Goal: Task Accomplishment & Management: Complete application form

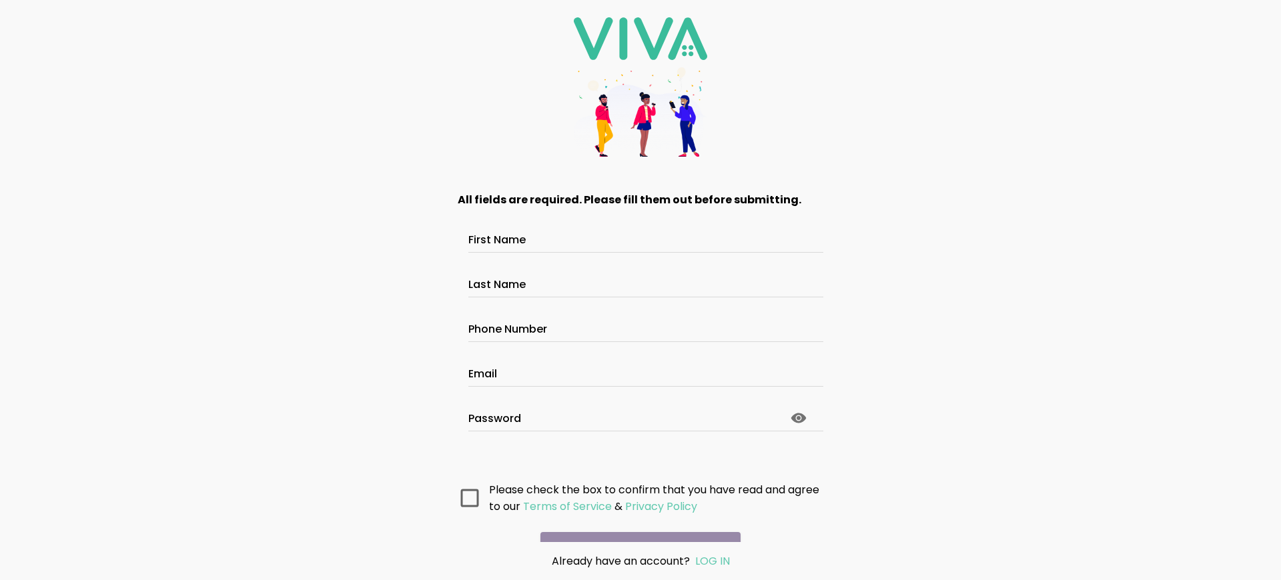
click at [635, 524] on main "All fields are required. Please fill them out before submitting. First Name Las…" at bounding box center [640, 358] width 400 height 368
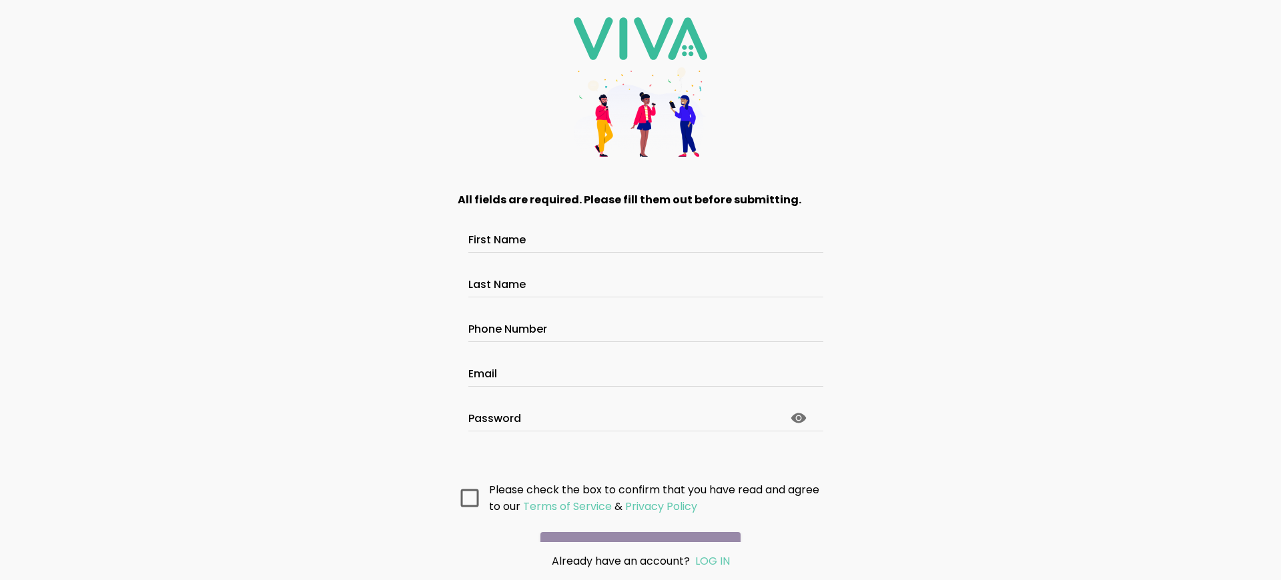
click at [635, 524] on main "All fields are required. Please fill them out before submitting. First Name Las…" at bounding box center [640, 358] width 400 height 368
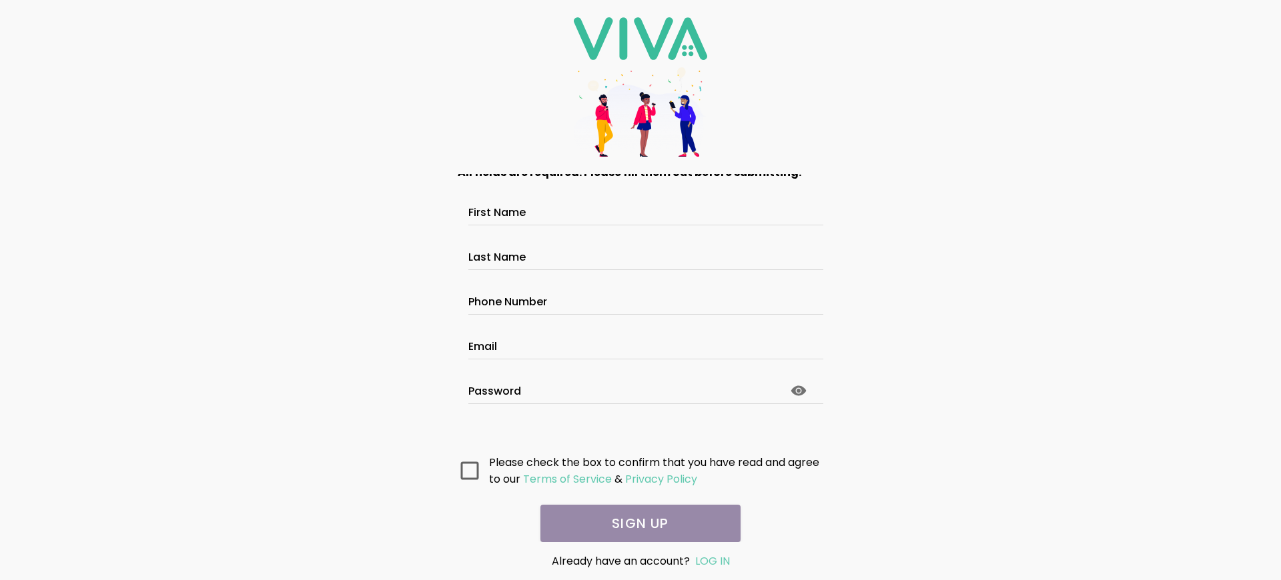
click at [635, 524] on main "All fields are required. Please fill them out before submitting. First Name Las…" at bounding box center [640, 358] width 400 height 368
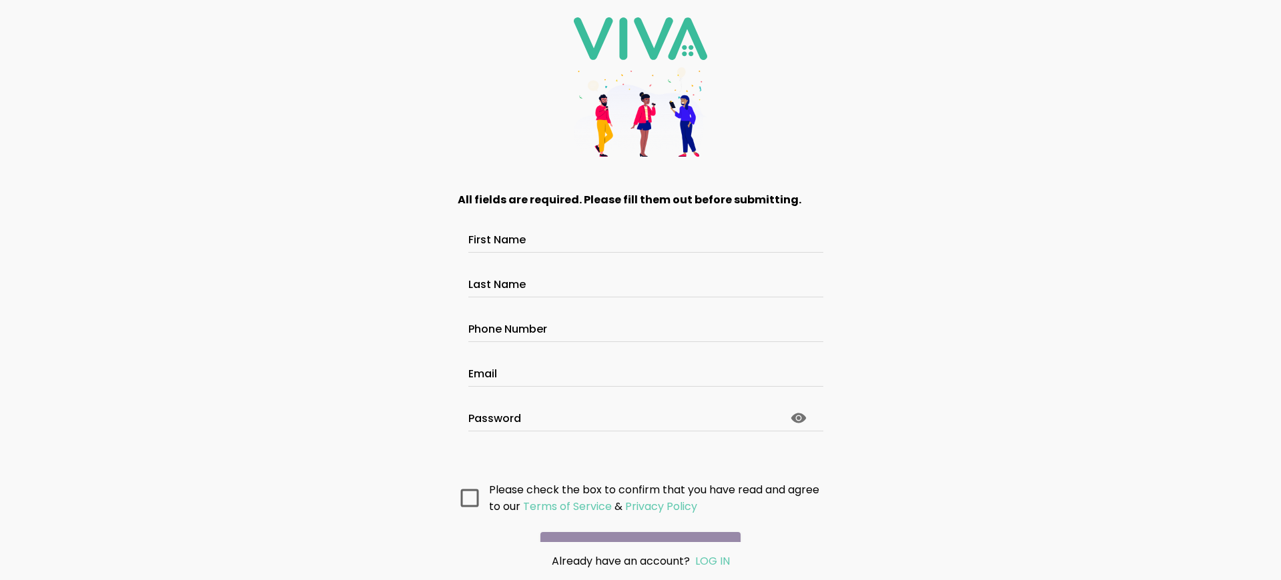
scroll to position [71, 0]
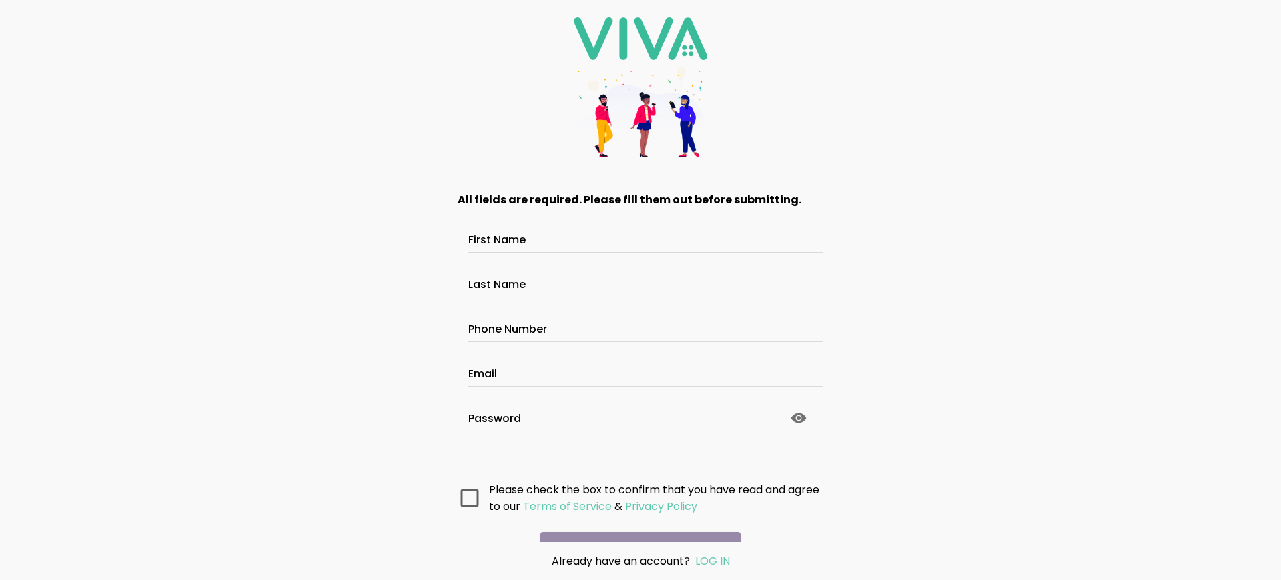
scroll to position [71, 0]
click at [635, 524] on main "All fields are required. Please fill them out before submitting. First Name Las…" at bounding box center [640, 358] width 400 height 368
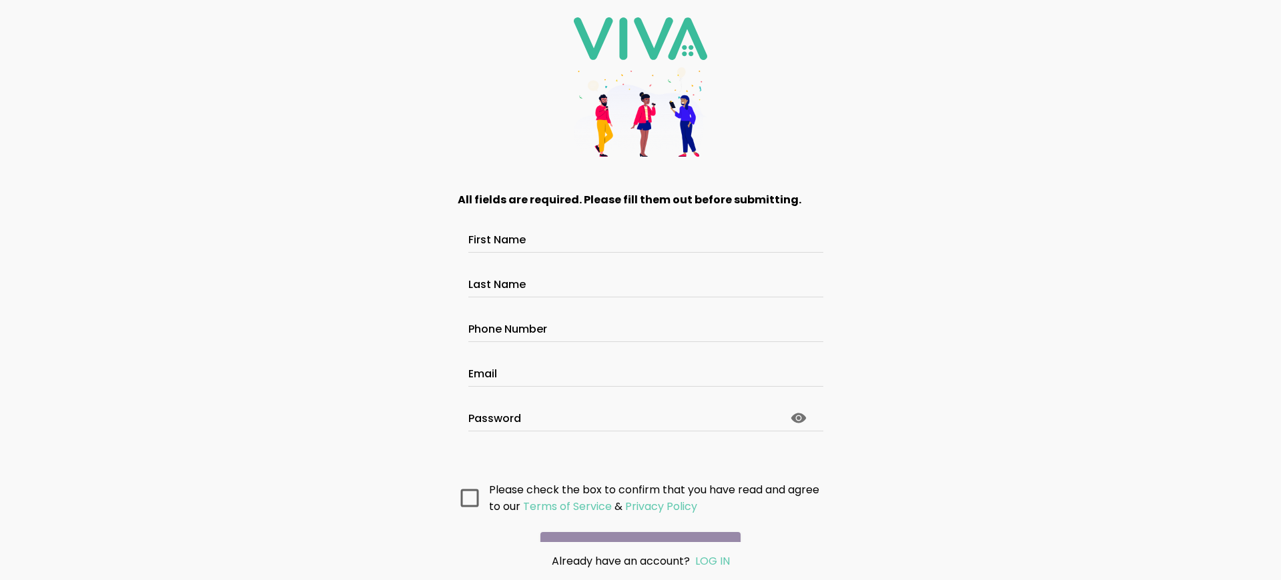
click at [635, 524] on main "All fields are required. Please fill them out before submitting. First Name Las…" at bounding box center [640, 358] width 400 height 368
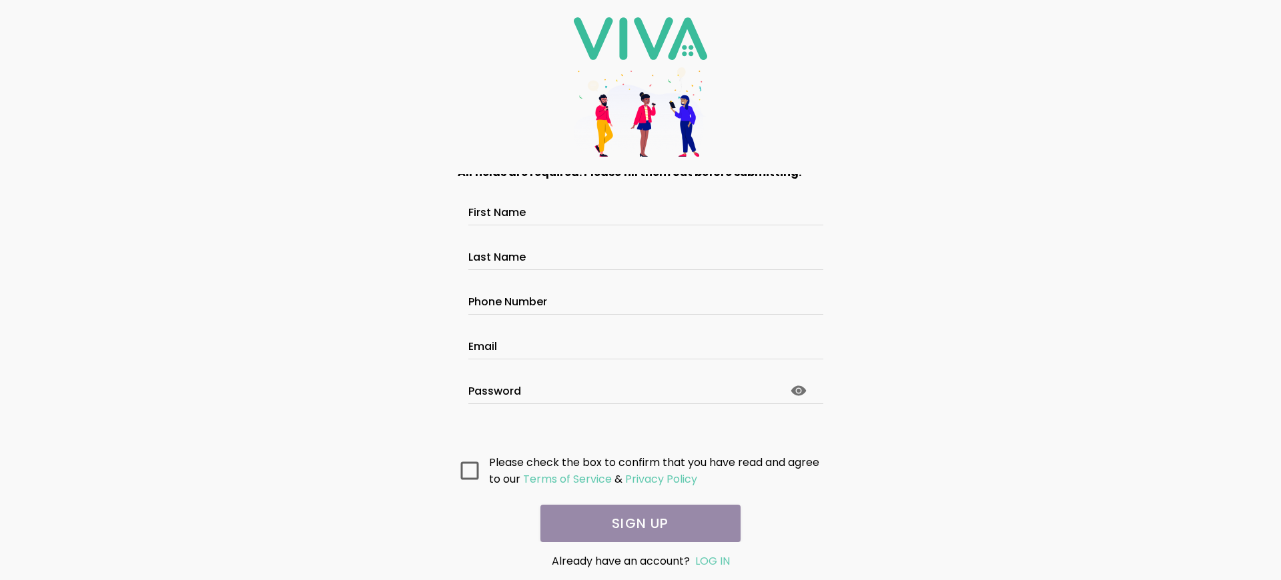
click at [635, 524] on main "All fields are required. Please fill them out before submitting. First Name Las…" at bounding box center [640, 358] width 400 height 368
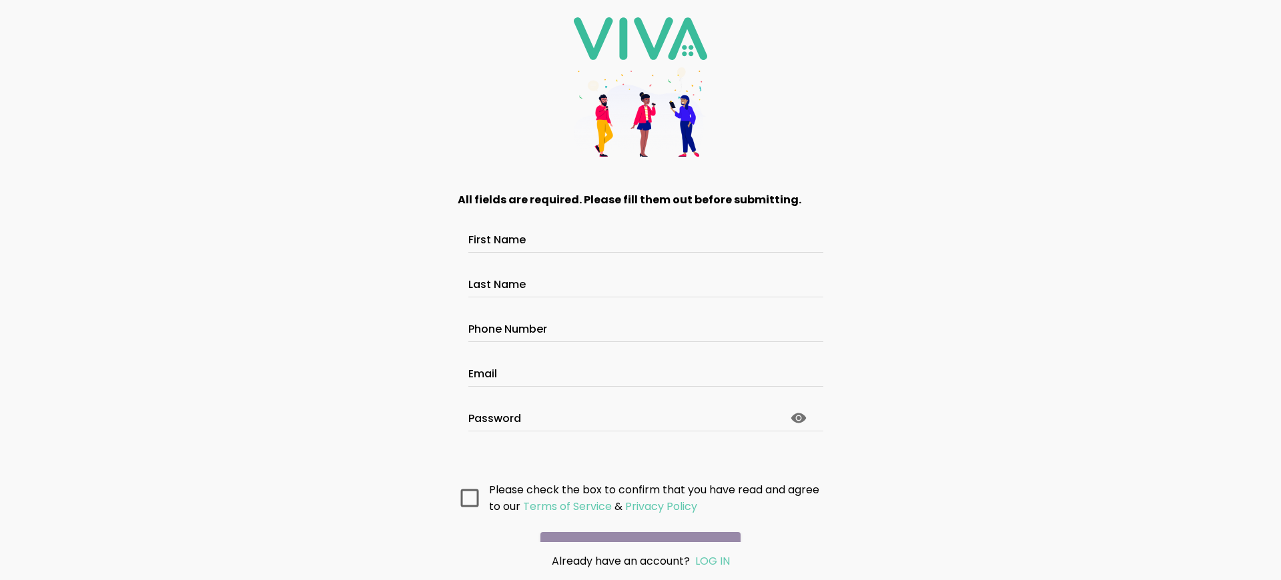
click at [635, 524] on main "All fields are required. Please fill them out before submitting. First Name Las…" at bounding box center [640, 358] width 400 height 368
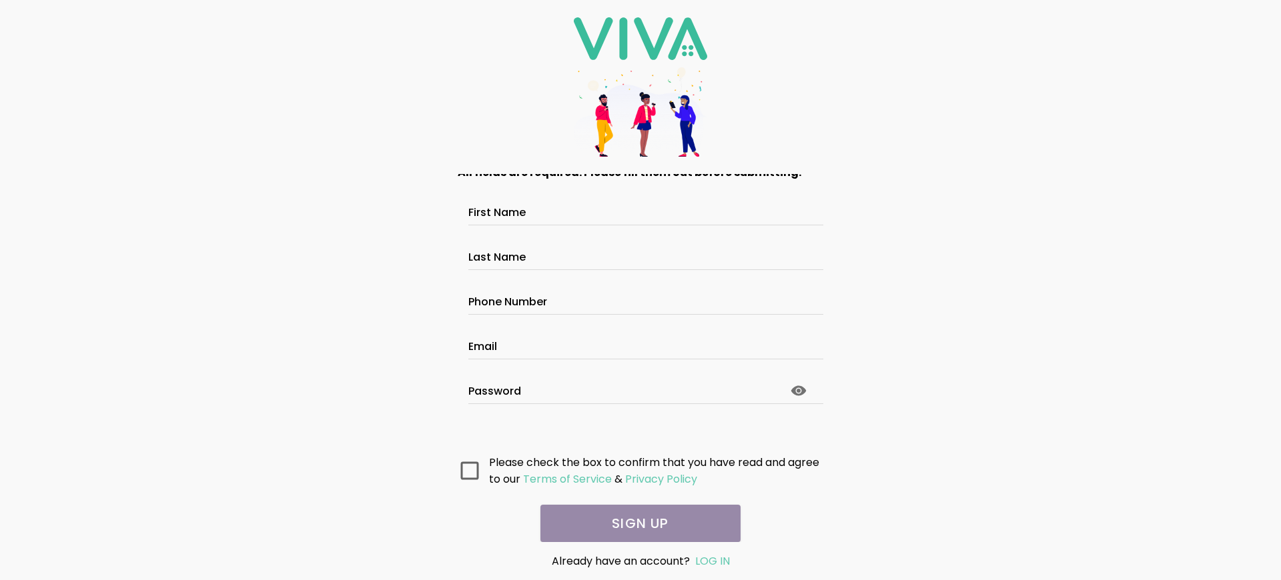
click at [635, 524] on main "All fields are required. Please fill them out before submitting. First Name Las…" at bounding box center [640, 358] width 400 height 368
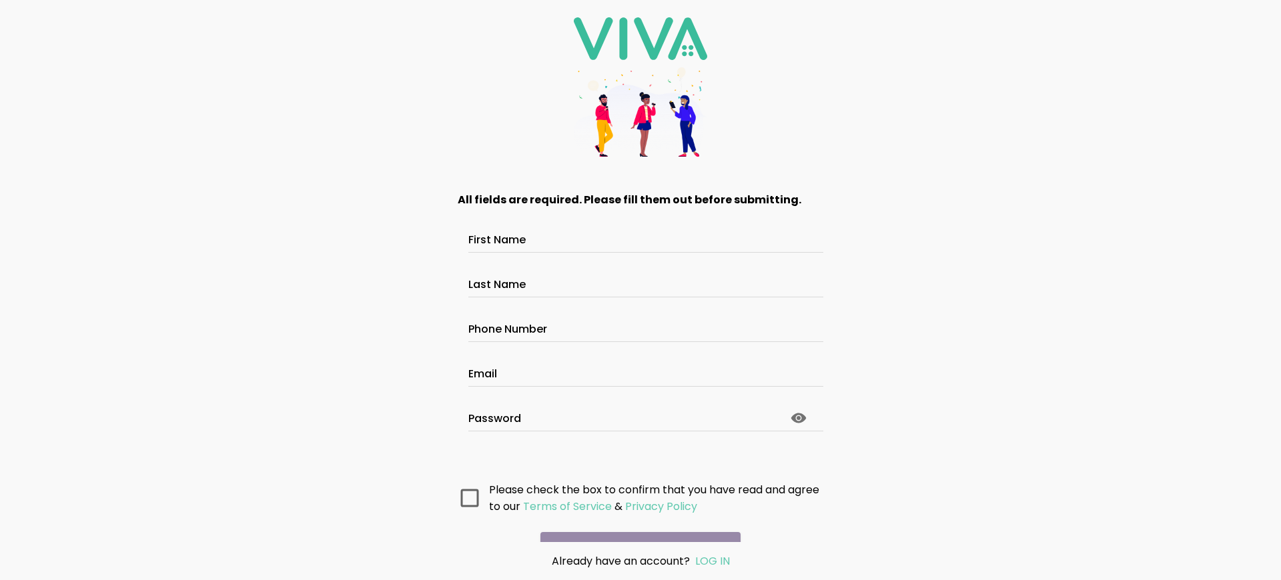
click at [635, 524] on main "All fields are required. Please fill them out before submitting. First Name Las…" at bounding box center [640, 358] width 400 height 368
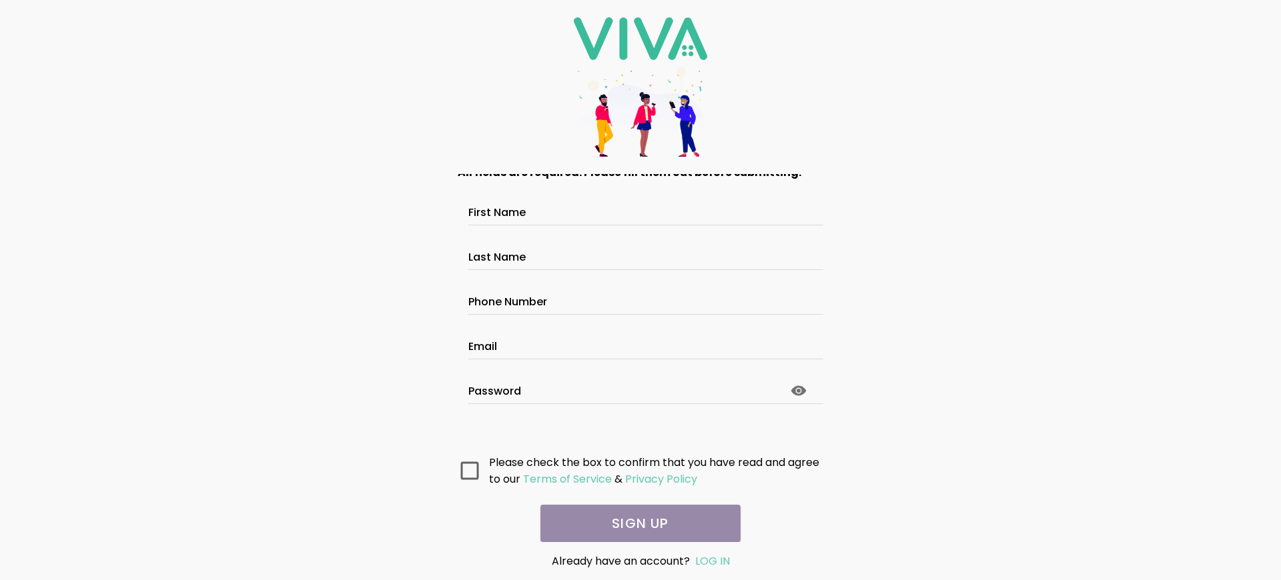
click at [635, 524] on main "All fields are required. Please fill them out before submitting. First Name Las…" at bounding box center [640, 358] width 400 height 368
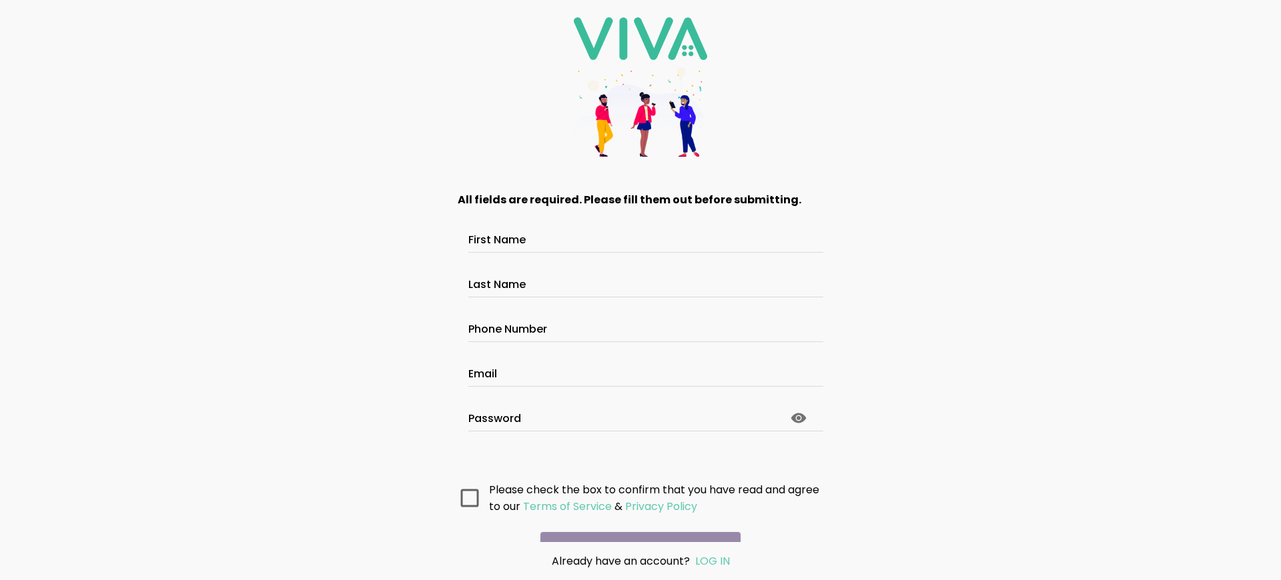
scroll to position [71, 0]
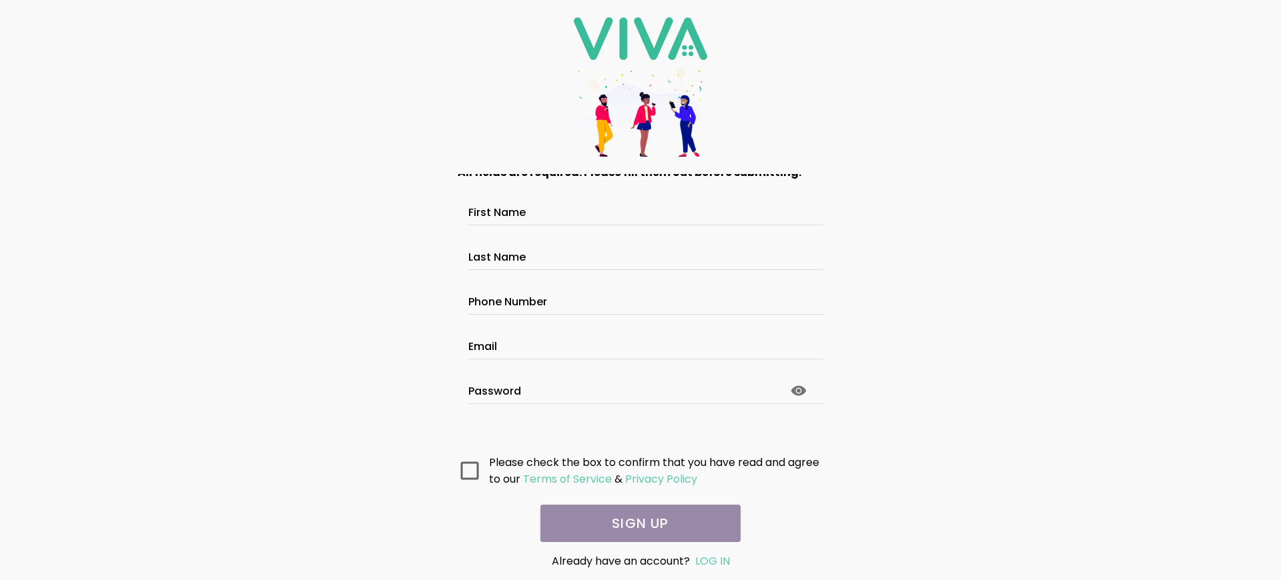
click at [635, 524] on main "All fields are required. Please fill them out before submitting. First Name Las…" at bounding box center [640, 358] width 400 height 368
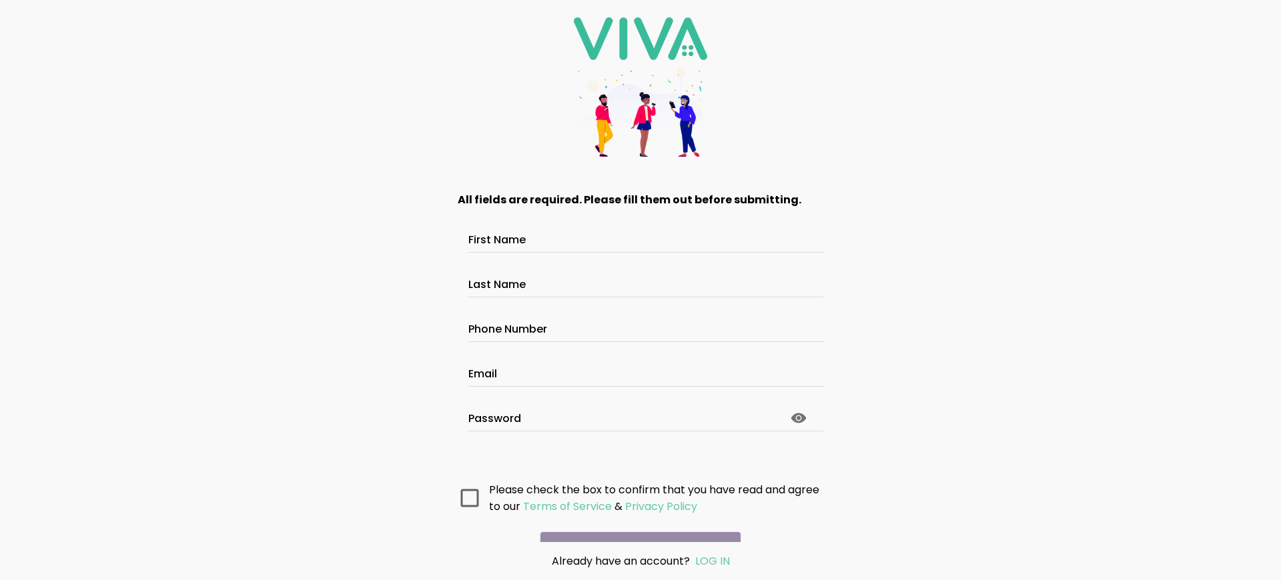
click at [635, 524] on main "All fields are required. Please fill them out before submitting. First Name Las…" at bounding box center [640, 358] width 400 height 368
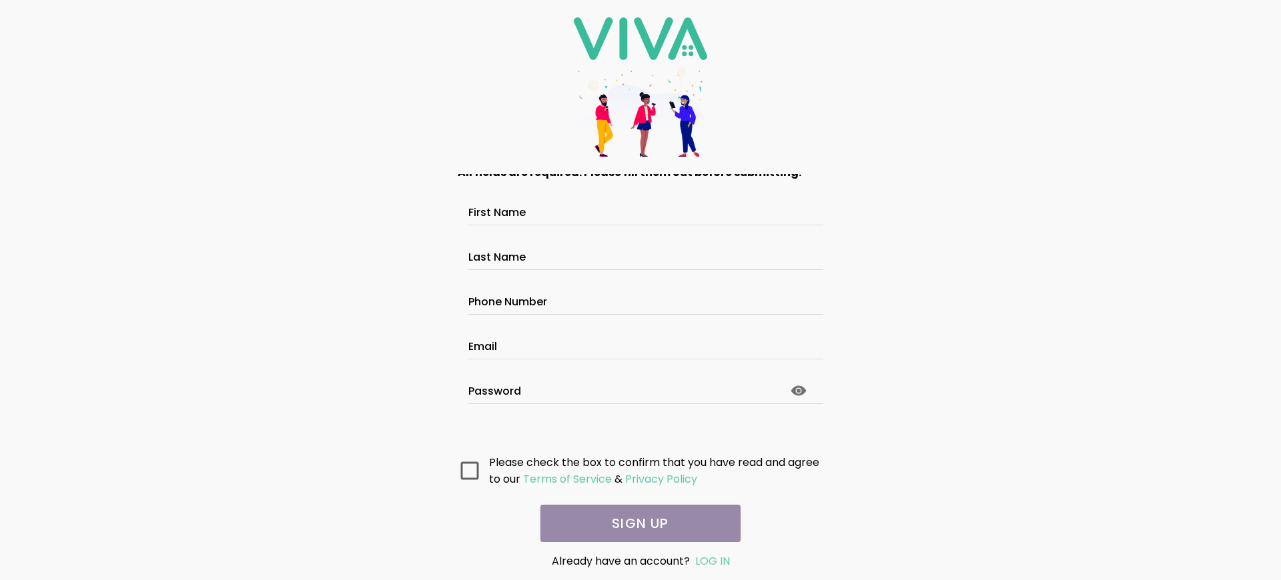
click at [635, 524] on main "All fields are required. Please fill them out before submitting. First Name Las…" at bounding box center [640, 358] width 400 height 368
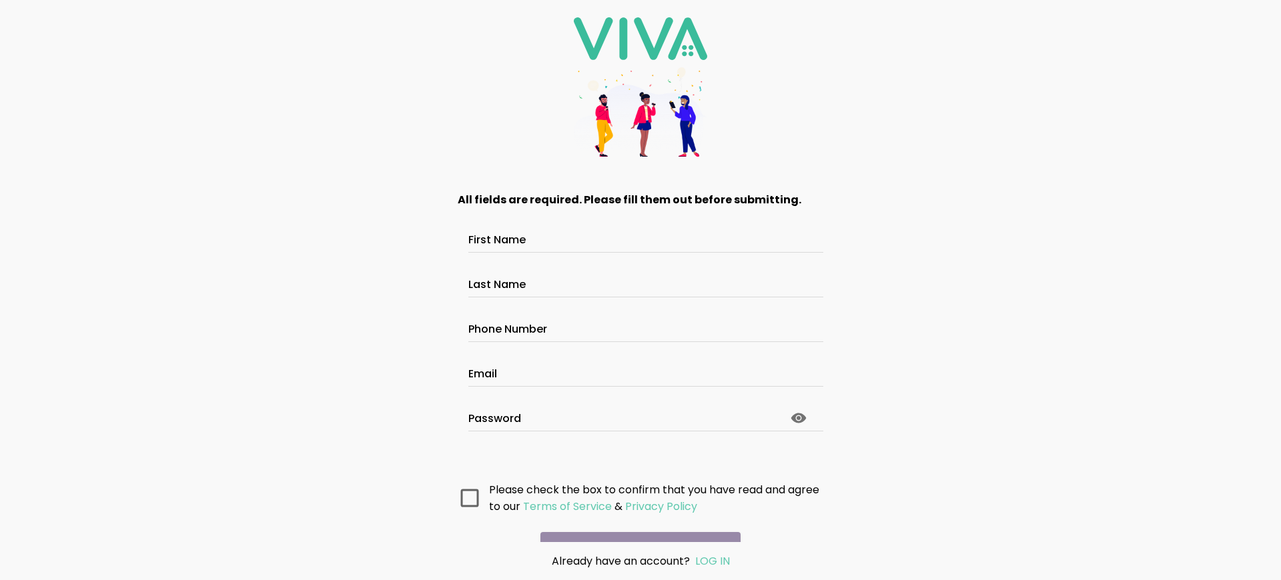
click at [635, 524] on main "All fields are required. Please fill them out before submitting. First Name Las…" at bounding box center [640, 358] width 400 height 368
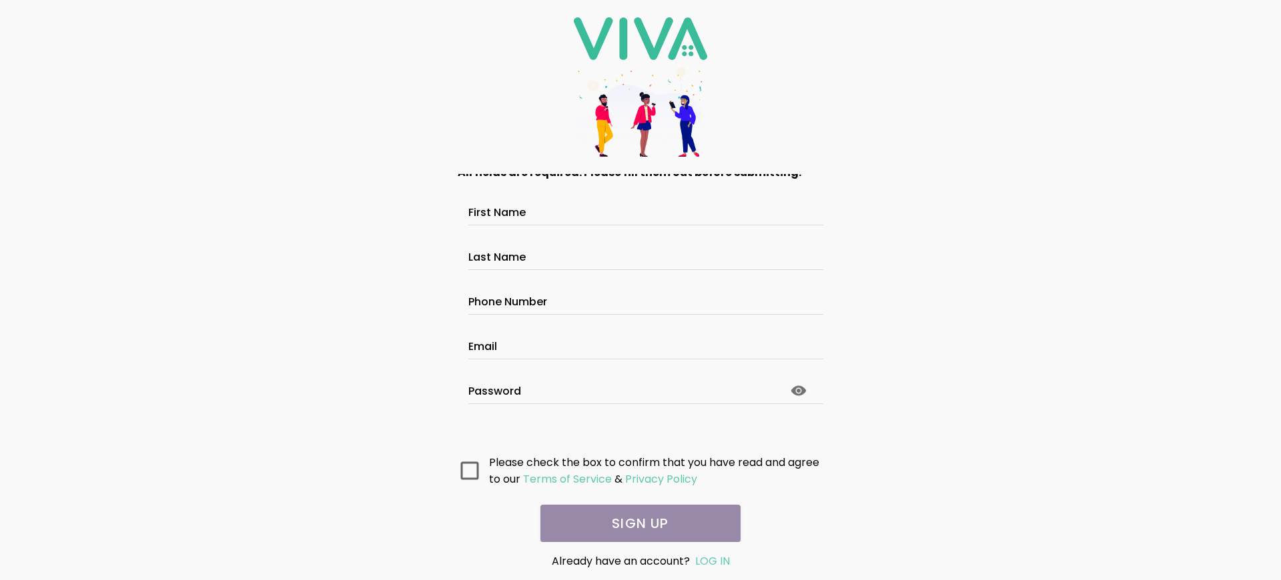
click at [635, 524] on main "All fields are required. Please fill them out before submitting. First Name Las…" at bounding box center [640, 358] width 400 height 368
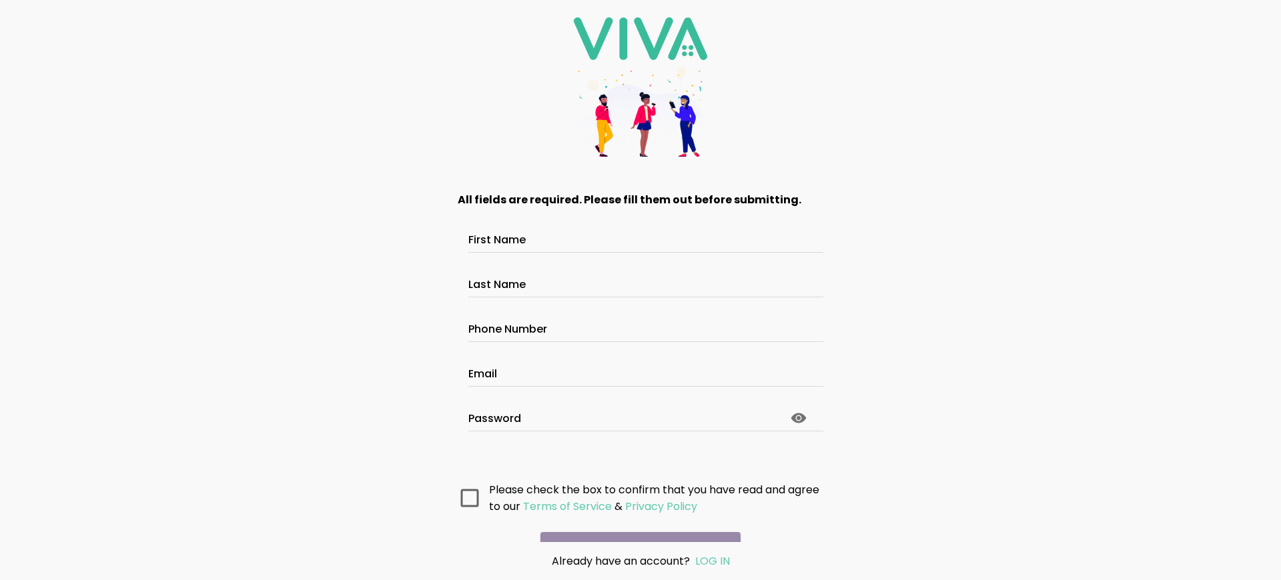
click at [635, 524] on main "All fields are required. Please fill them out before submitting. First Name Las…" at bounding box center [640, 358] width 400 height 368
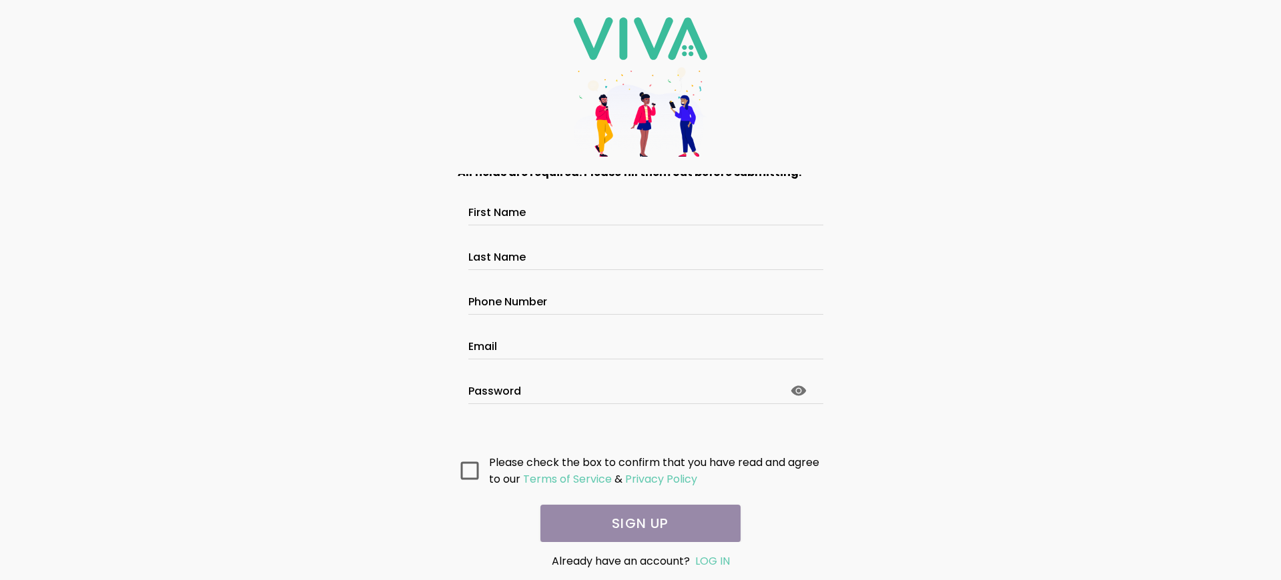
click at [635, 524] on main "All fields are required. Please fill them out before submitting. First Name Las…" at bounding box center [640, 358] width 400 height 368
